Goal: Navigation & Orientation: Find specific page/section

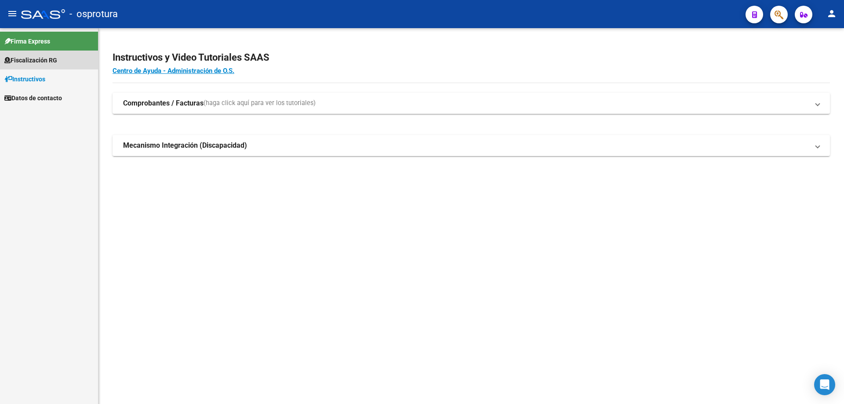
click at [28, 59] on span "Fiscalización RG" at bounding box center [30, 60] width 53 height 10
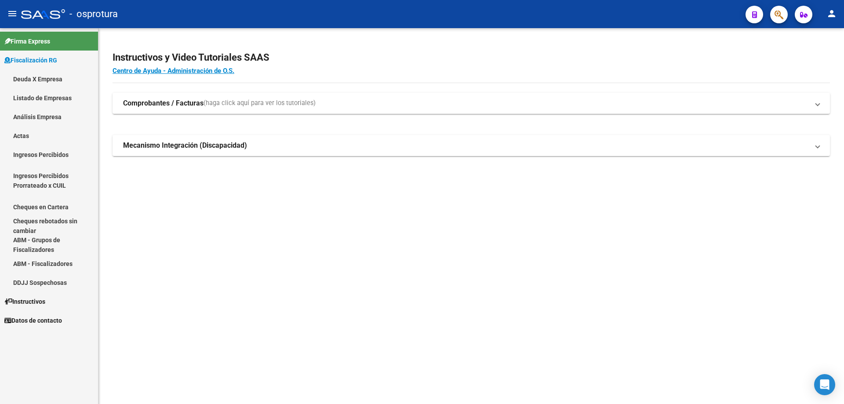
click at [30, 76] on link "Deuda X Empresa" at bounding box center [49, 78] width 98 height 19
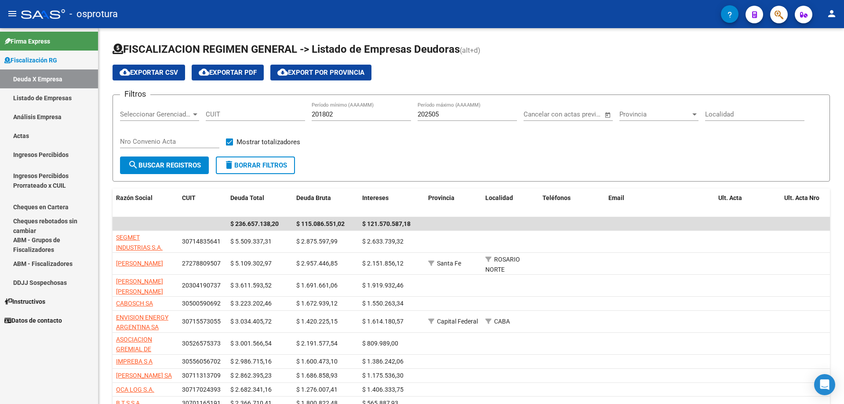
click at [27, 93] on link "Listado de Empresas" at bounding box center [49, 97] width 98 height 19
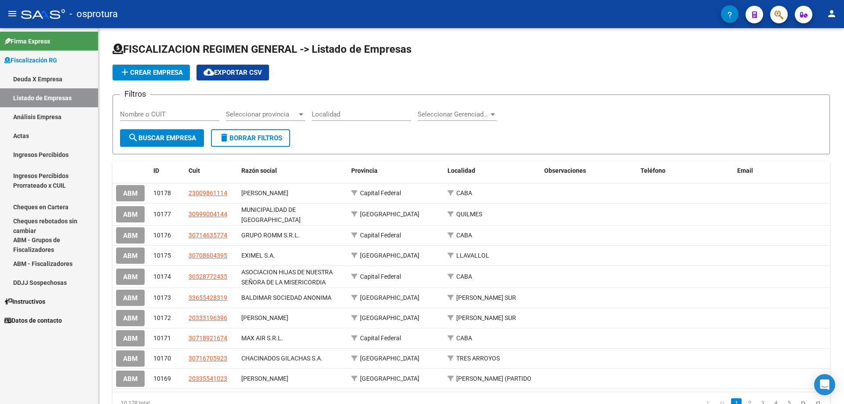
click at [27, 116] on link "Análisis Empresa" at bounding box center [49, 116] width 98 height 19
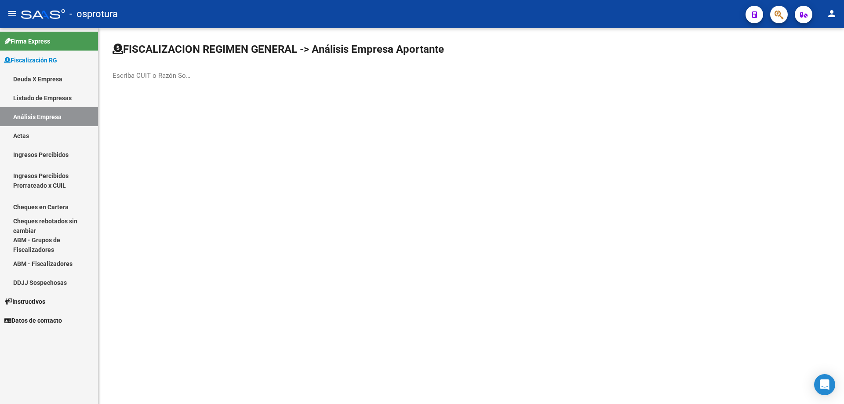
click at [25, 134] on link "Actas" at bounding box center [49, 135] width 98 height 19
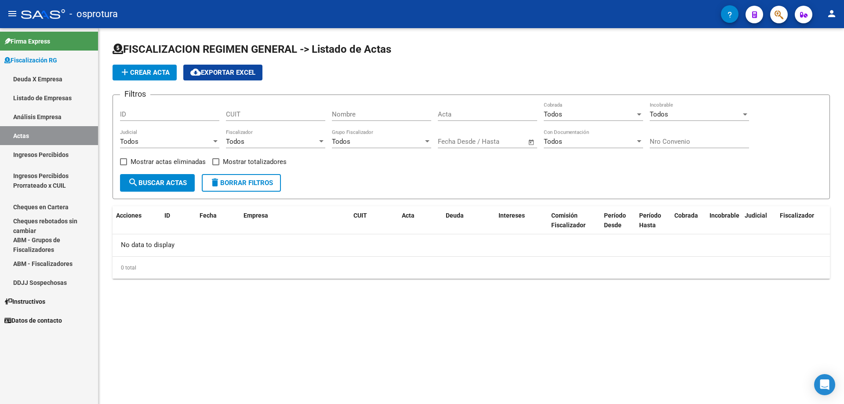
click at [48, 157] on link "Ingresos Percibidos" at bounding box center [49, 154] width 98 height 19
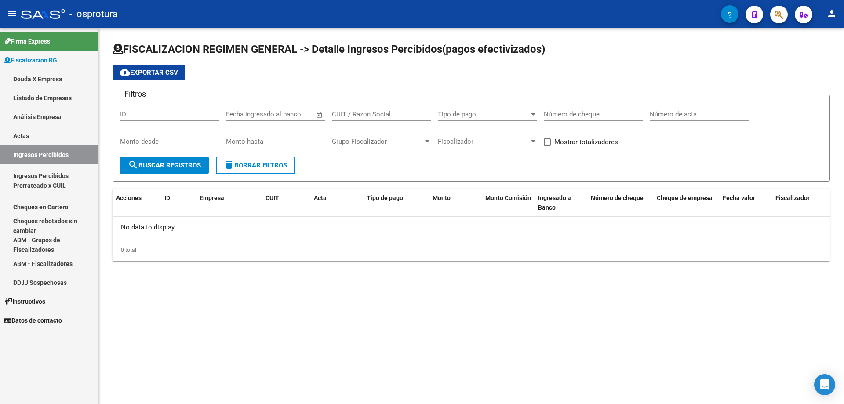
click at [48, 176] on link "Ingresos Percibidos Prorrateado x CUIL" at bounding box center [49, 180] width 98 height 33
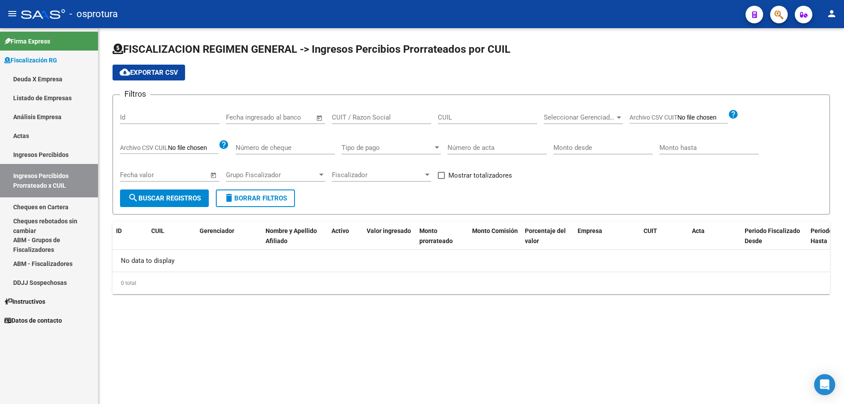
click at [39, 205] on link "Cheques en Cartera" at bounding box center [49, 206] width 98 height 19
